Goal: Transaction & Acquisition: Download file/media

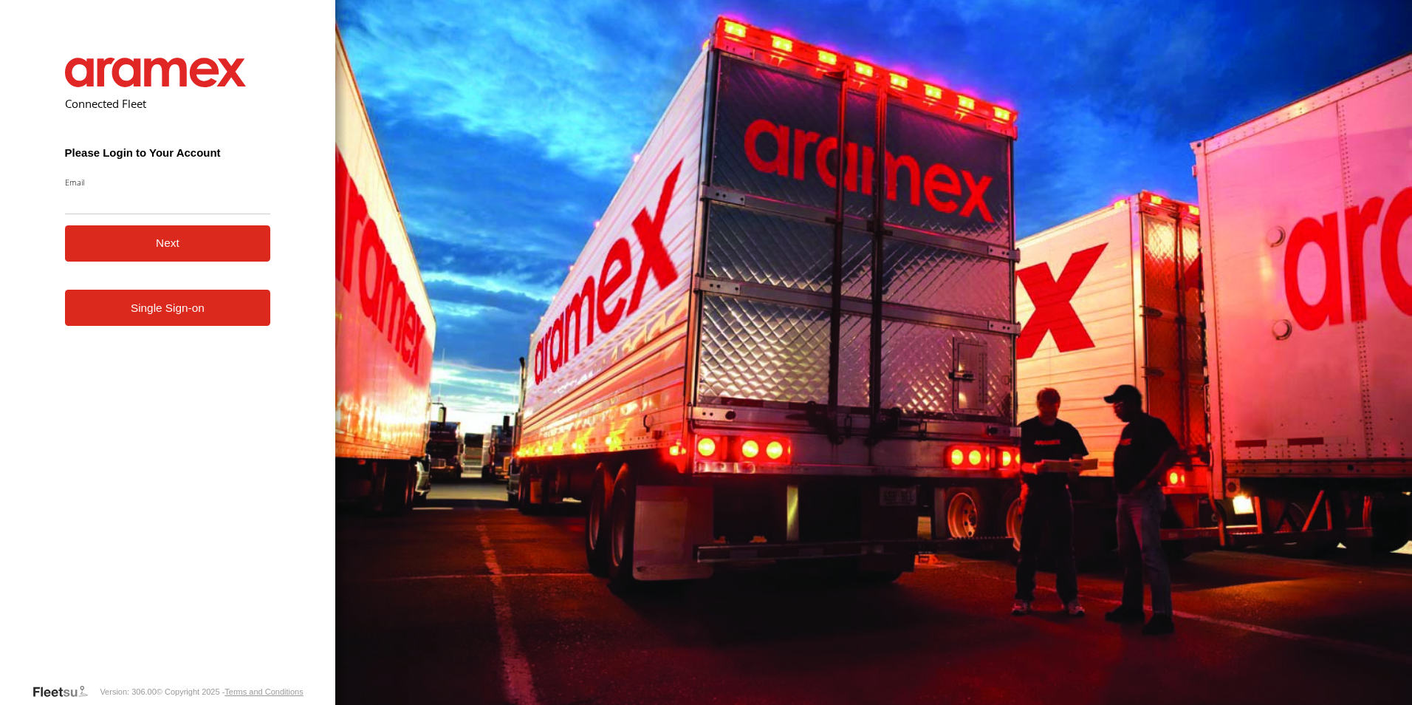
type input "**********"
click at [179, 241] on button "Next" at bounding box center [168, 243] width 206 height 36
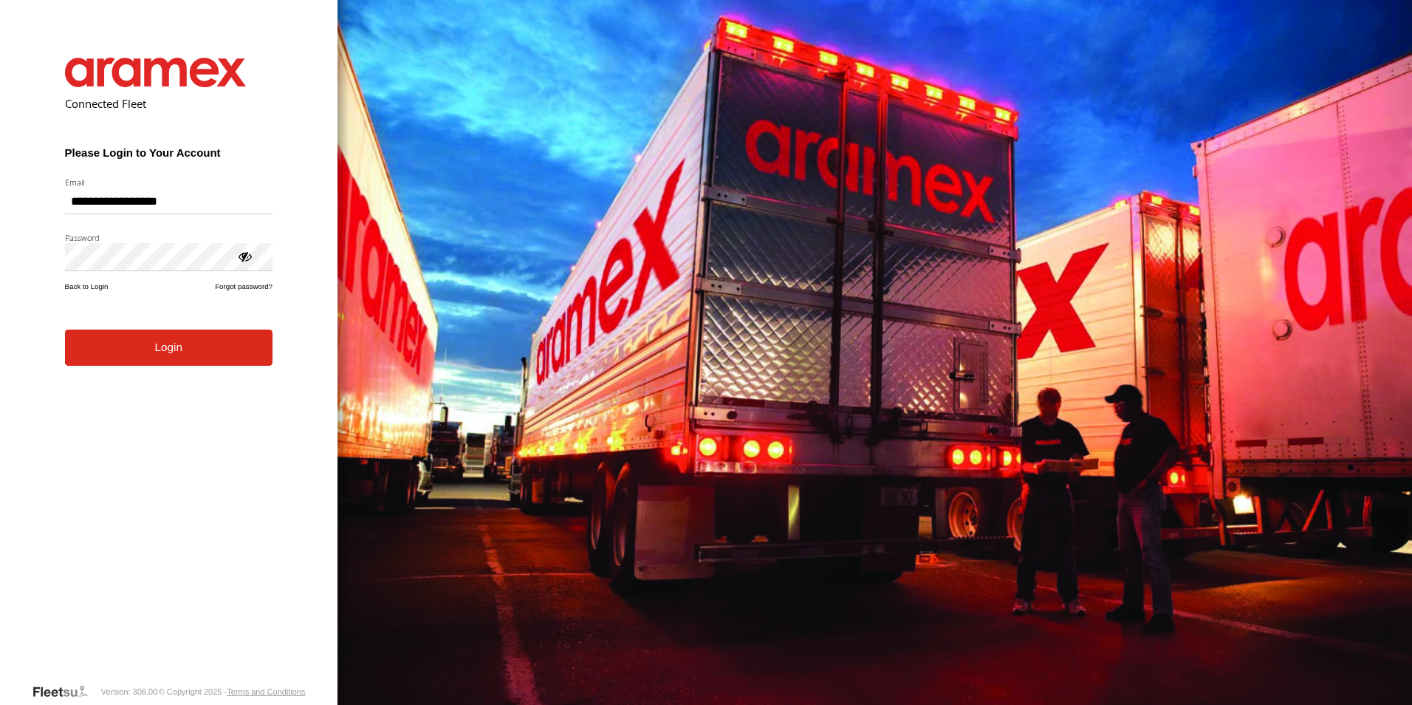
click at [164, 360] on button "Login" at bounding box center [169, 347] width 208 height 36
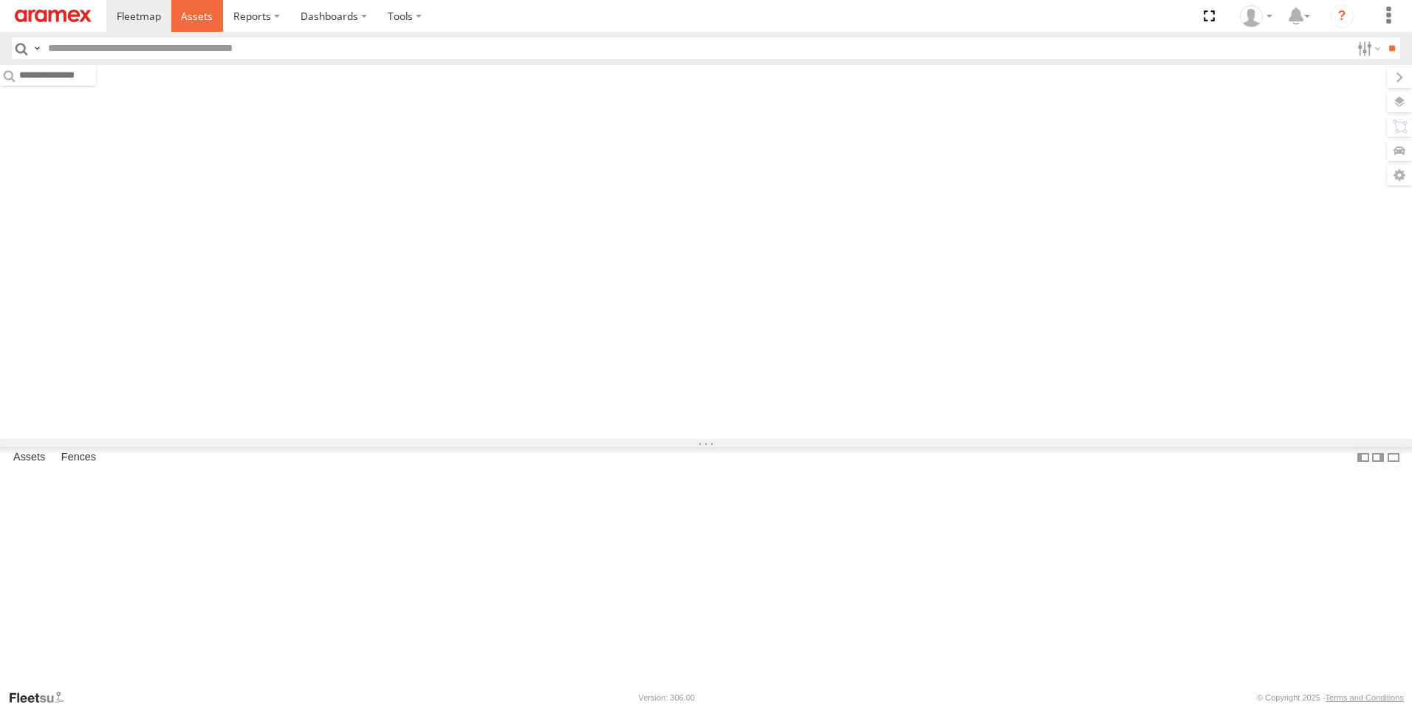
click at [203, 21] on span at bounding box center [197, 16] width 32 height 14
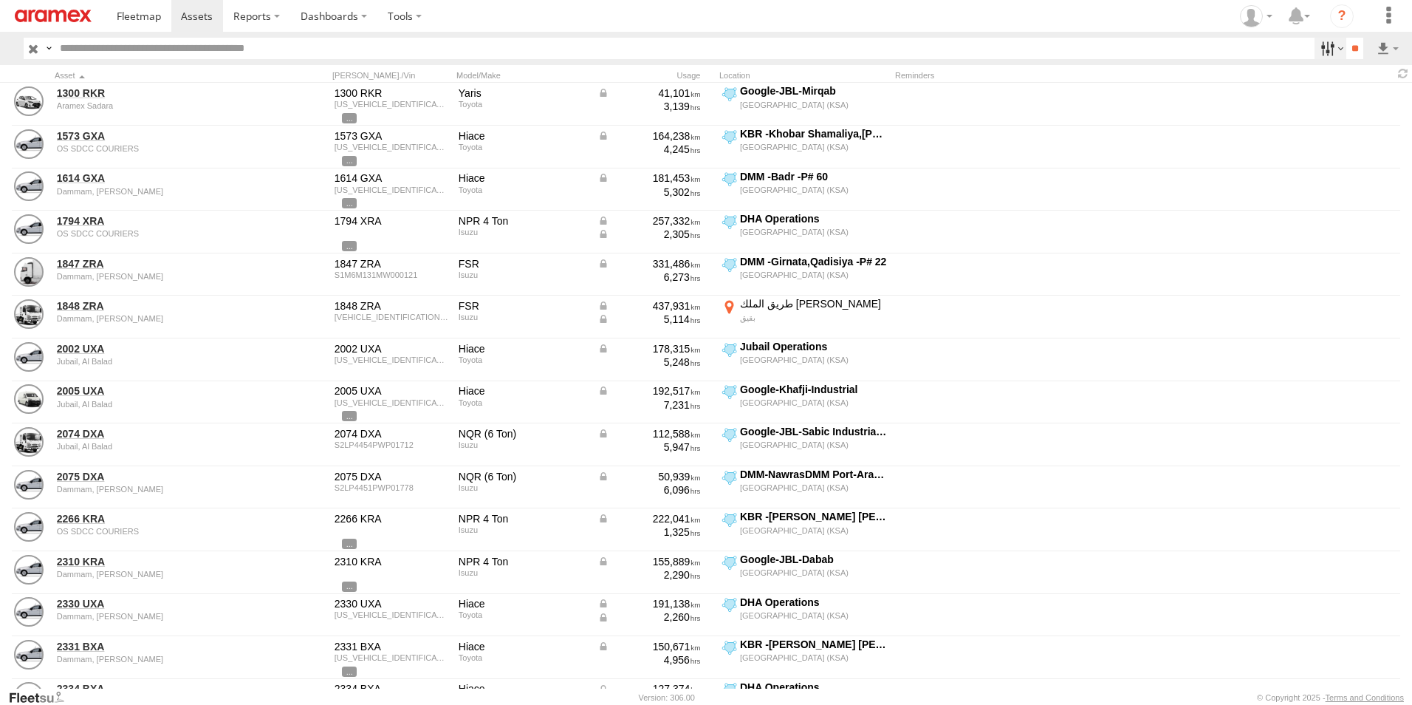
click at [1326, 51] on label at bounding box center [1331, 48] width 32 height 21
click at [0, 0] on span "[GEOGRAPHIC_DATA] (KSA)" at bounding box center [0, 0] width 0 height 0
click at [0, 0] on span "DHA - Dharan" at bounding box center [0, 0] width 0 height 0
click at [0, 0] on span "DHA Logistics" at bounding box center [0, 0] width 0 height 0
click at [0, 0] on span "Defleeted Vehicles DHA" at bounding box center [0, 0] width 0 height 0
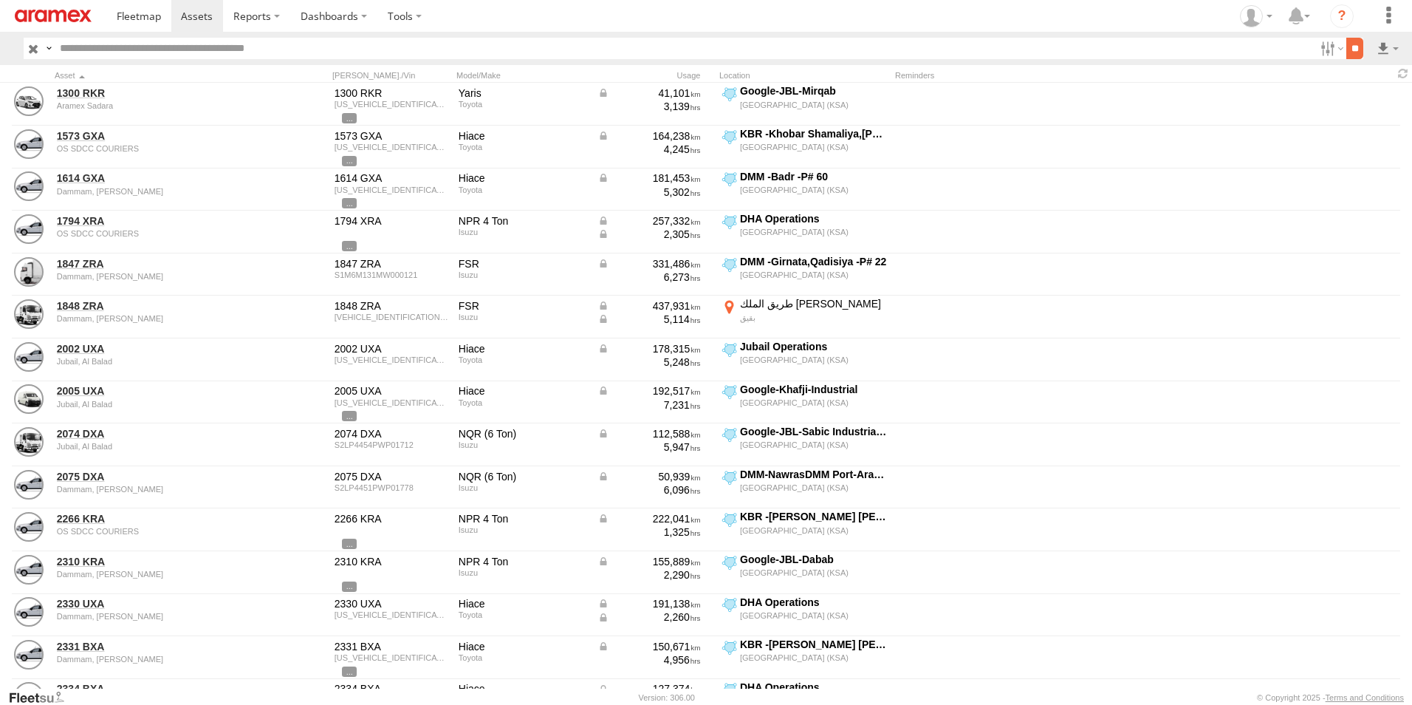
click at [1348, 45] on input "**" at bounding box center [1354, 48] width 17 height 21
click at [1384, 47] on label at bounding box center [1387, 48] width 25 height 21
click at [1364, 98] on label at bounding box center [1349, 102] width 90 height 22
click at [0, 0] on label "Asset ID" at bounding box center [0, 0] width 0 height 0
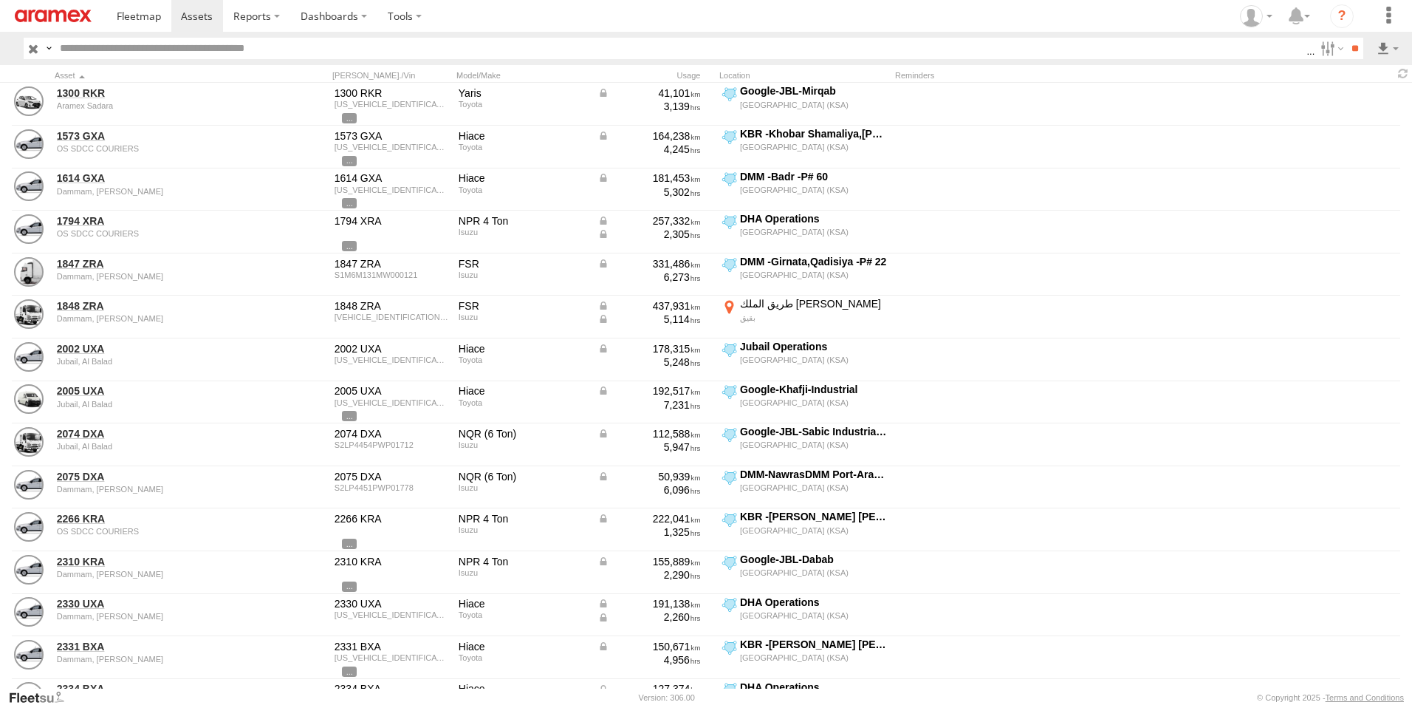
click at [0, 0] on div "Asset ID Asset label Make Model Registration [PERSON_NAME] Tags Reminders" at bounding box center [0, 0] width 0 height 0
click at [0, 0] on label "VIN" at bounding box center [0, 0] width 0 height 0
click at [0, 0] on label "ODO" at bounding box center [0, 0] width 0 height 0
click at [0, 0] on label "Street Number" at bounding box center [0, 0] width 0 height 0
click at [0, 0] on label "Street Name / Fence Name" at bounding box center [0, 0] width 0 height 0
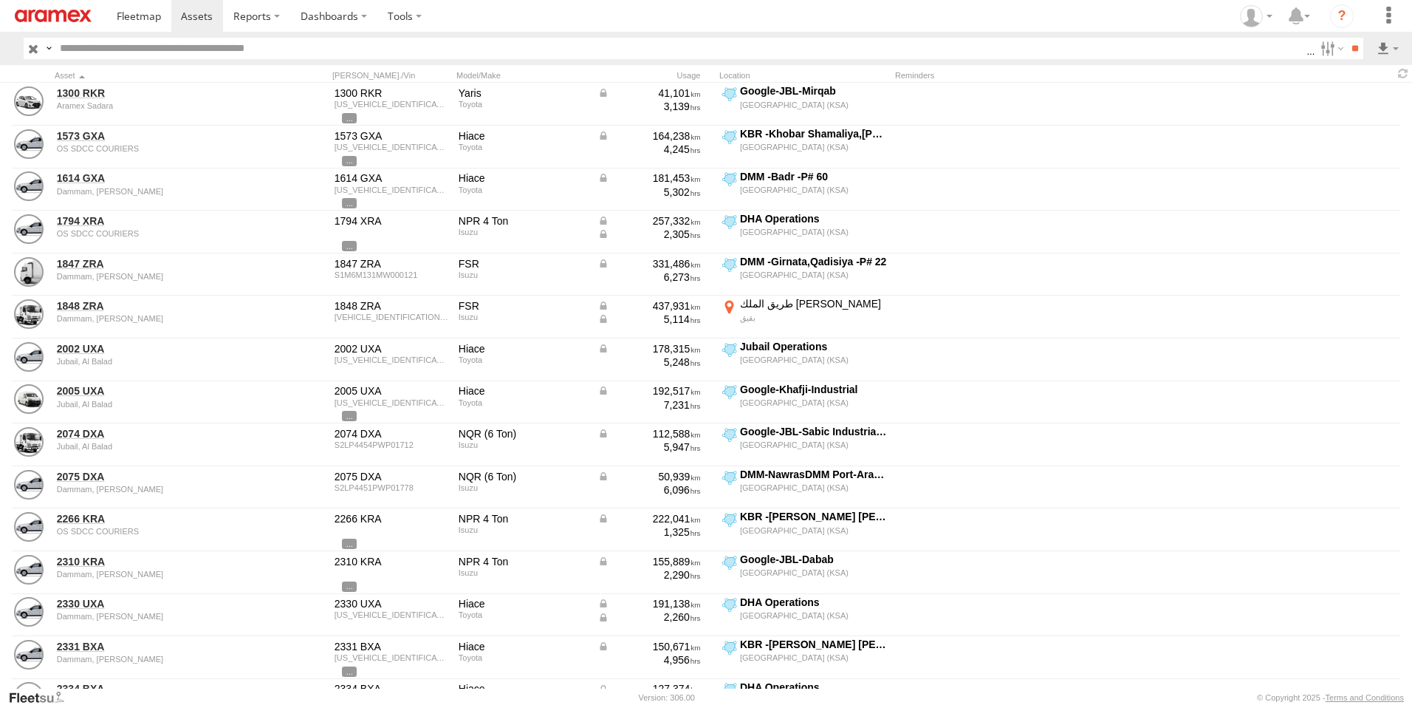
click at [0, 0] on label "Suburb / City" at bounding box center [0, 0] width 0 height 0
click at [0, 0] on label "Postcode / Zipcode" at bounding box center [0, 0] width 0 height 0
click at [0, 0] on label "State" at bounding box center [0, 0] width 0 height 0
click at [0, 0] on label "Country" at bounding box center [0, 0] width 0 height 0
click at [0, 0] on label "Latitude" at bounding box center [0, 0] width 0 height 0
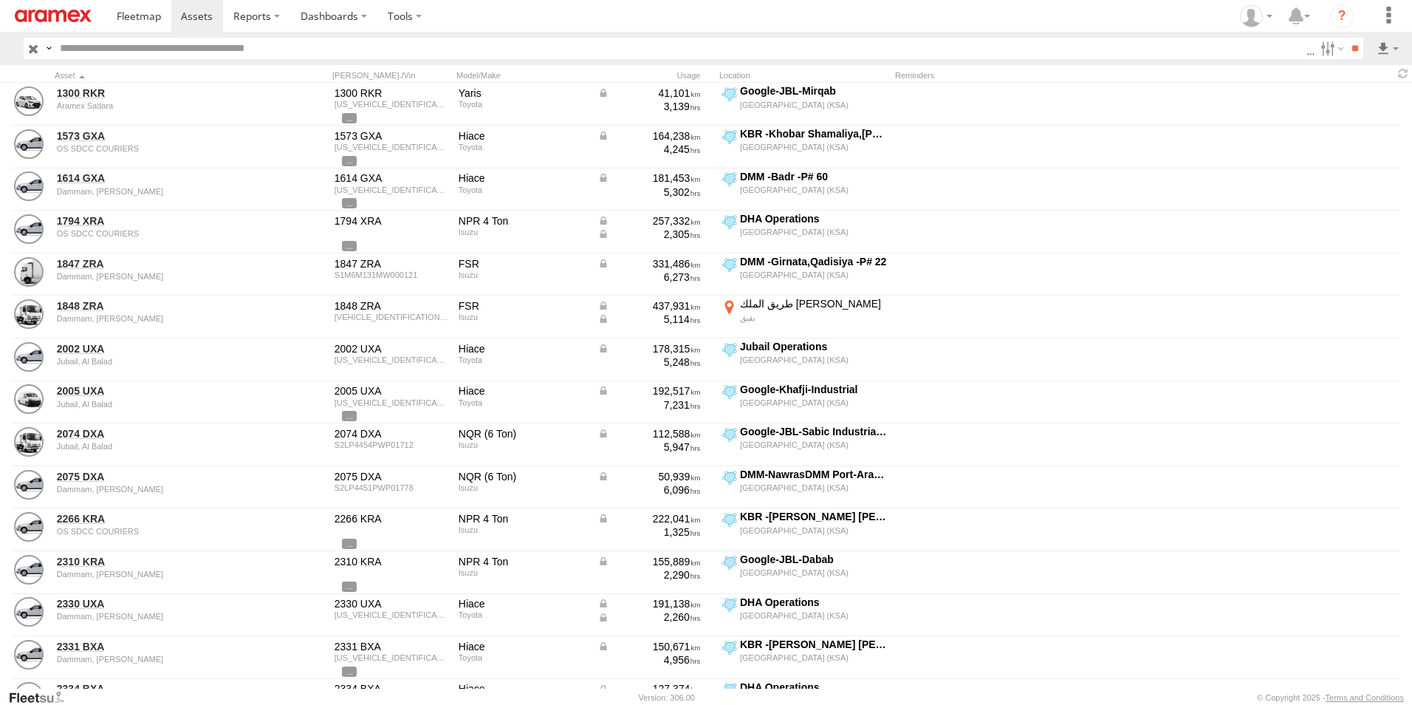
click at [0, 0] on label "Longitude" at bounding box center [0, 0] width 0 height 0
click at [0, 0] on label "First Name" at bounding box center [0, 0] width 0 height 0
click at [0, 0] on label "Last Name" at bounding box center [0, 0] width 0 height 0
click at [0, 0] on button "Export" at bounding box center [0, 0] width 0 height 0
click at [0, 0] on div "CSV Export ×" at bounding box center [0, 0] width 0 height 0
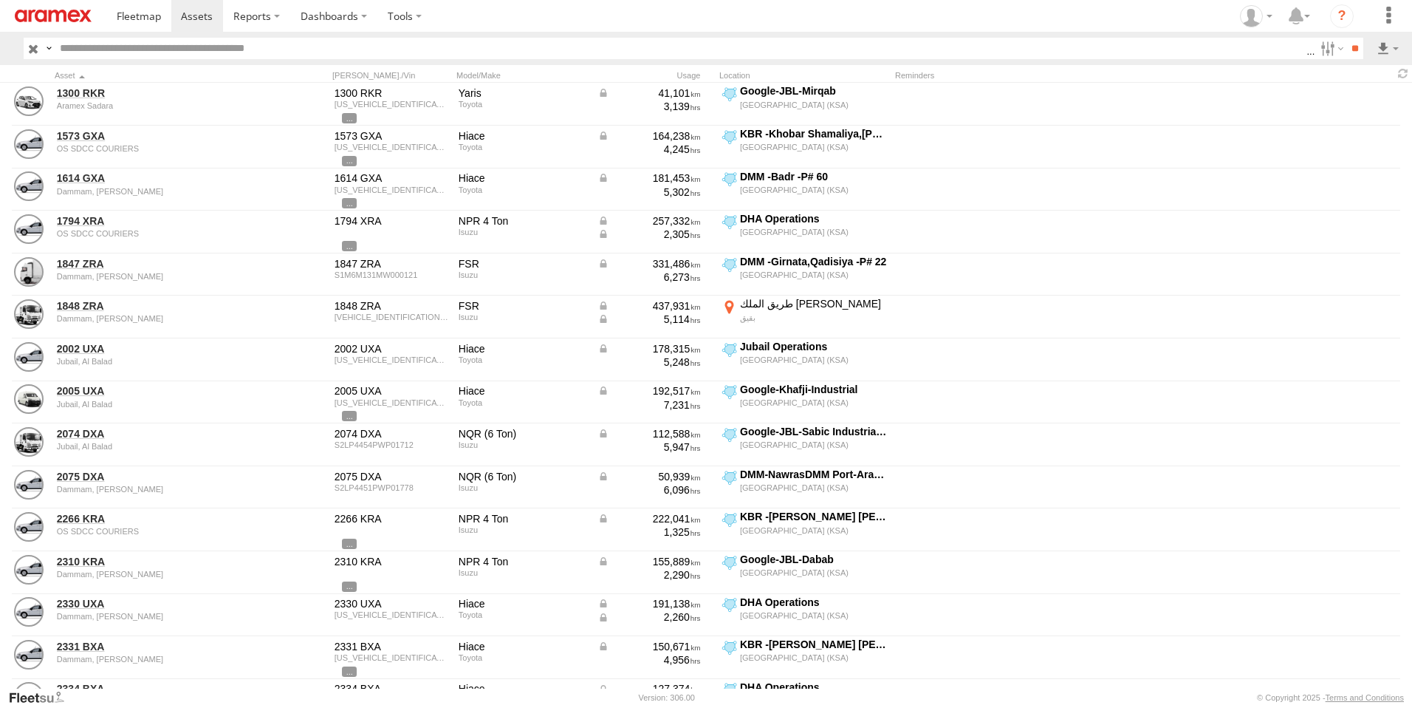
click at [0, 0] on div "CSV Export" at bounding box center [0, 0] width 0 height 0
click at [0, 0] on div "CSV Export ×" at bounding box center [0, 0] width 0 height 0
click at [0, 0] on label "×" at bounding box center [0, 0] width 0 height 0
